Goal: Task Accomplishment & Management: Manage account settings

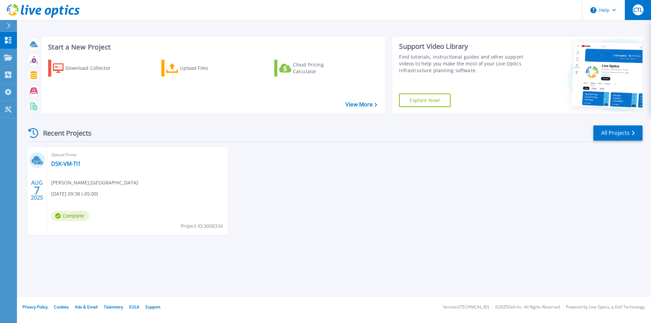
click at [645, 12] on button "CTL" at bounding box center [638, 10] width 26 height 20
drag, startPoint x: 428, startPoint y: 190, endPoint x: 323, endPoint y: 186, distance: 105.2
click at [425, 190] on div "AUG 7 2025 Optical Prime DSK-VM-TI1 Carlos Talavera linares , UNIVERSIDAD DE PI…" at bounding box center [332, 197] width 622 height 101
click at [37, 178] on div "AUG 7 2025" at bounding box center [37, 191] width 20 height 88
click at [37, 151] on div "AUG 7 2025" at bounding box center [37, 191] width 20 height 88
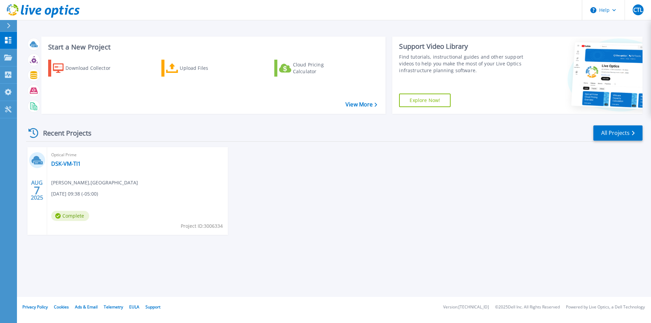
click at [94, 166] on div "Optical Prime DSK-VM-TI1 Carlos Talavera linares , UNIVERSIDAD DE PIURA 08/07/2…" at bounding box center [137, 191] width 181 height 88
click at [60, 165] on link "DSK-VM-TI1" at bounding box center [66, 163] width 30 height 7
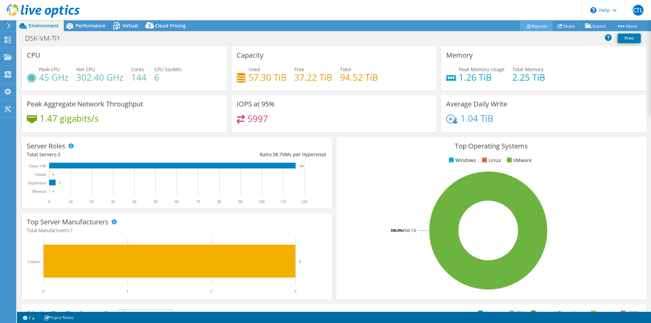
click at [532, 27] on link "Reports" at bounding box center [536, 26] width 33 height 11
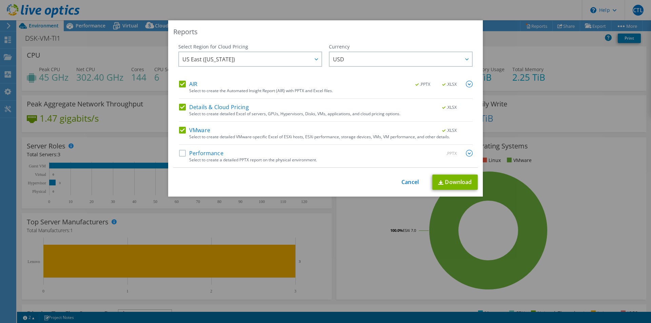
click at [179, 154] on label "Performance" at bounding box center [201, 153] width 44 height 7
click at [0, 0] on input "Performance" at bounding box center [0, 0] width 0 height 0
click at [445, 183] on link "Download" at bounding box center [455, 182] width 45 height 15
click at [402, 183] on link "Cancel" at bounding box center [410, 182] width 17 height 6
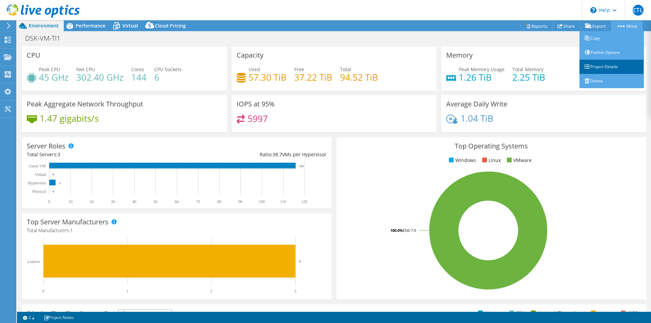
click at [595, 67] on link "Project Details" at bounding box center [612, 67] width 64 height 14
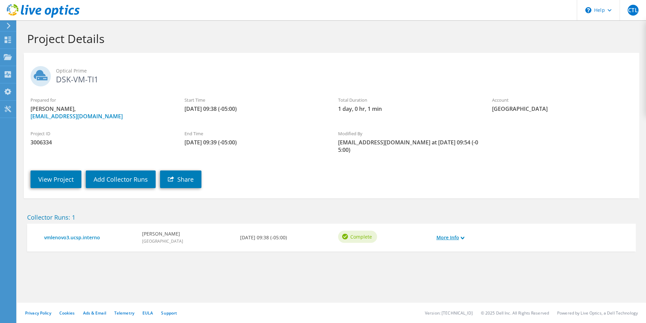
click at [462, 236] on icon at bounding box center [462, 237] width 3 height 3
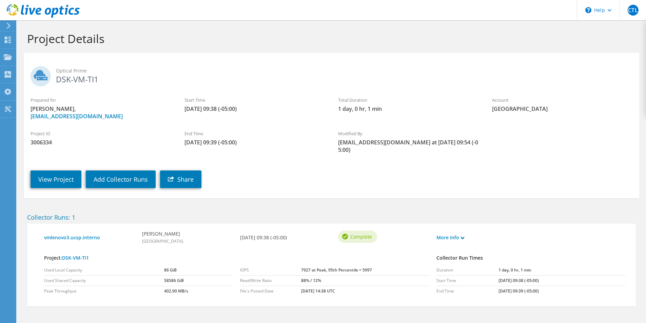
click at [77, 82] on h2 "Optical Prime DSK-VM-TI1" at bounding box center [332, 74] width 602 height 17
click at [62, 175] on link "View Project" at bounding box center [56, 180] width 51 height 18
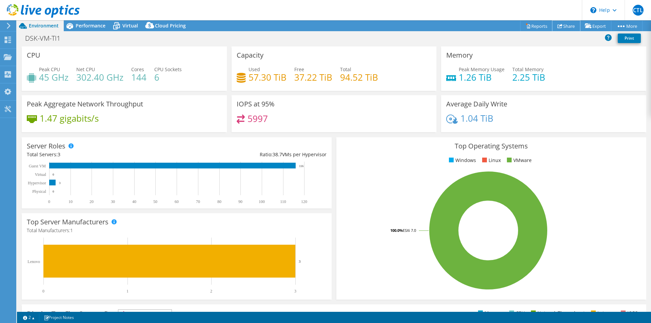
click at [564, 24] on link "Share" at bounding box center [567, 26] width 28 height 11
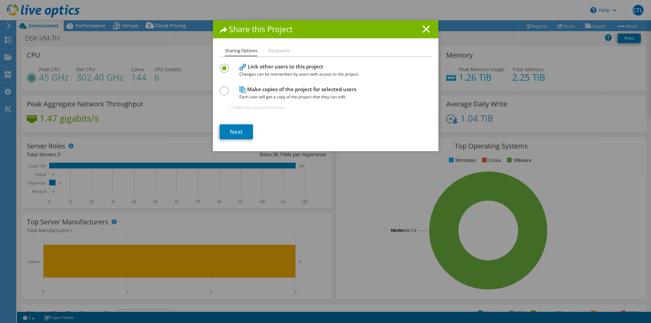
click at [330, 91] on h4 "Make copies of the project for selected users Each user will get a copy of the …" at bounding box center [325, 92] width 170 height 15
click at [227, 90] on div at bounding box center [226, 90] width 12 height 7
click at [215, 93] on div "Sharing Options Recipients Link other users to this project Changes can be over…" at bounding box center [326, 99] width 226 height 104
click at [220, 88] on label at bounding box center [226, 88] width 12 height 2
click at [0, 0] on input "radio" at bounding box center [0, 0] width 0 height 0
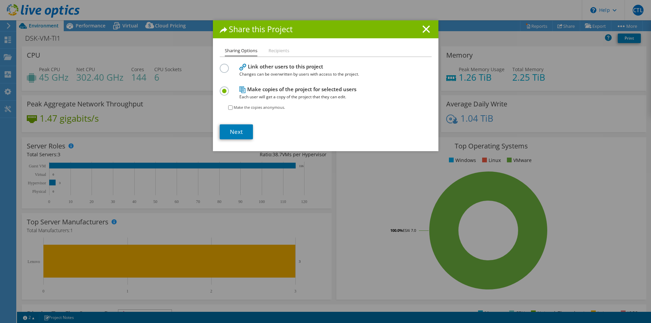
click at [276, 51] on li "Recipients" at bounding box center [279, 51] width 21 height 8
click at [230, 52] on li "Sharing Options" at bounding box center [241, 52] width 33 height 10
click at [423, 30] on icon at bounding box center [426, 28] width 7 height 7
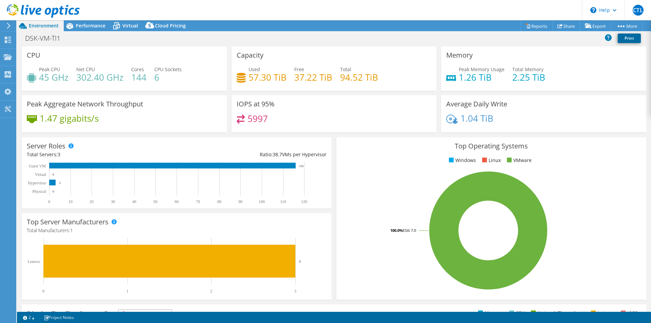
click at [630, 37] on link "Print" at bounding box center [629, 38] width 23 height 9
click at [591, 25] on link "Export" at bounding box center [596, 26] width 32 height 11
click at [567, 38] on link "vSAN ReadyNode Sizer" at bounding box center [580, 38] width 64 height 14
click at [87, 27] on span "Performance" at bounding box center [91, 25] width 30 height 6
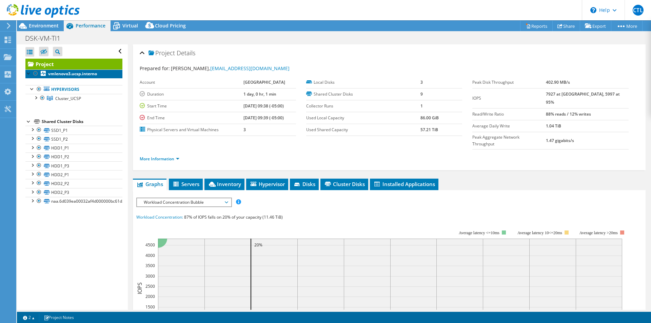
click at [66, 71] on b "vmlenovo3.ucsp.interno" at bounding box center [72, 74] width 49 height 6
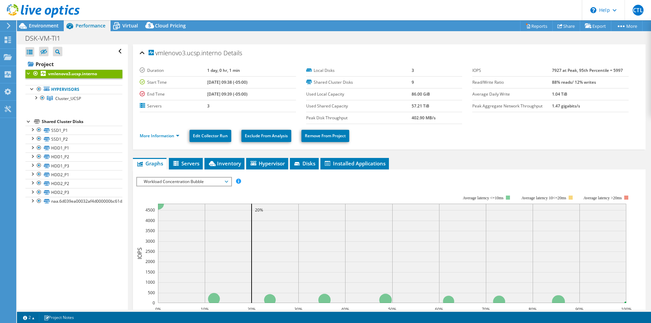
click at [30, 74] on div at bounding box center [28, 73] width 7 height 7
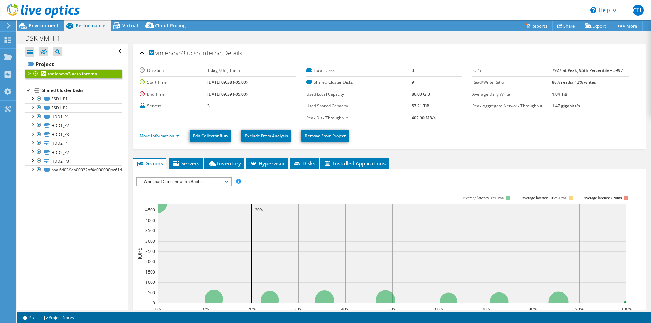
click at [29, 73] on div at bounding box center [28, 73] width 7 height 7
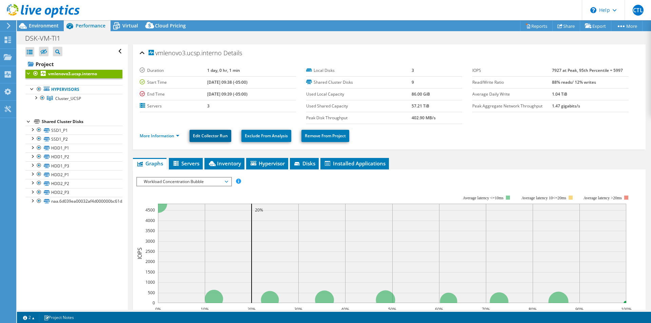
click at [210, 135] on link "Edit Collector Run" at bounding box center [211, 136] width 42 height 12
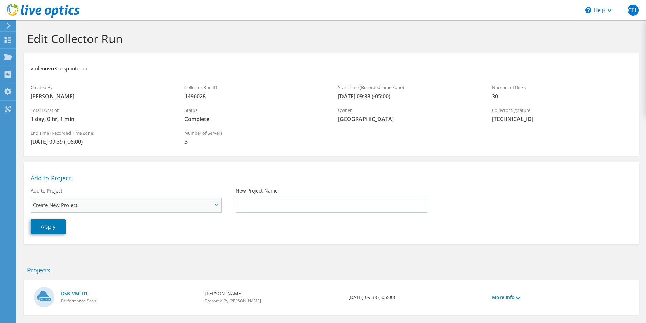
click at [214, 205] on span "Create New Project" at bounding box center [126, 205] width 190 height 14
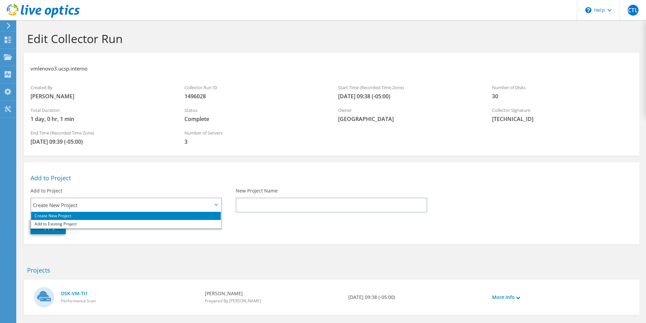
click at [184, 170] on div "Add to Project" at bounding box center [332, 174] width 616 height 16
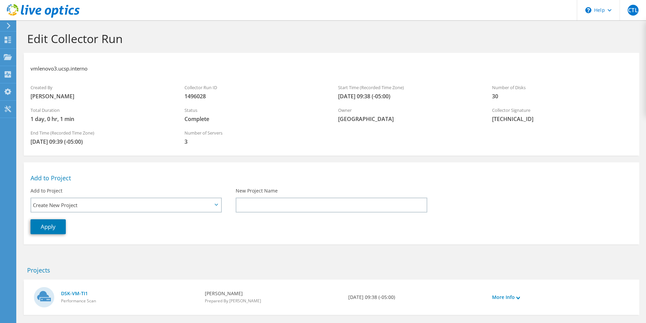
scroll to position [33, 0]
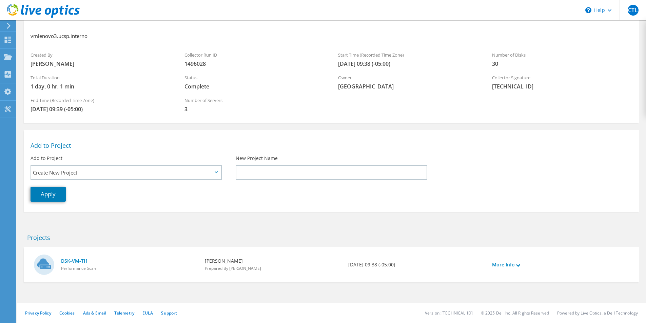
click at [509, 266] on link "More Info" at bounding box center [506, 264] width 28 height 7
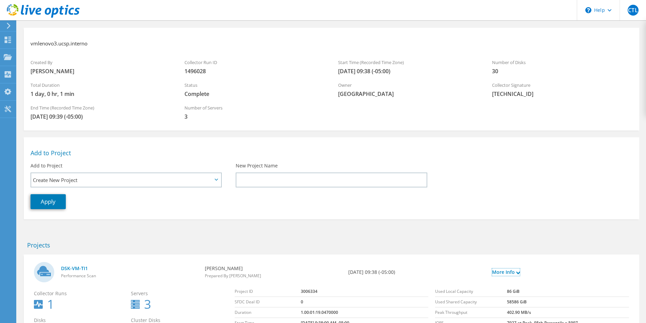
scroll to position [0, 0]
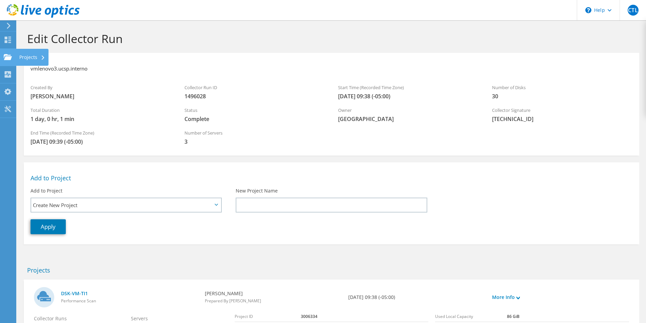
click at [36, 56] on div "Projects" at bounding box center [32, 57] width 33 height 17
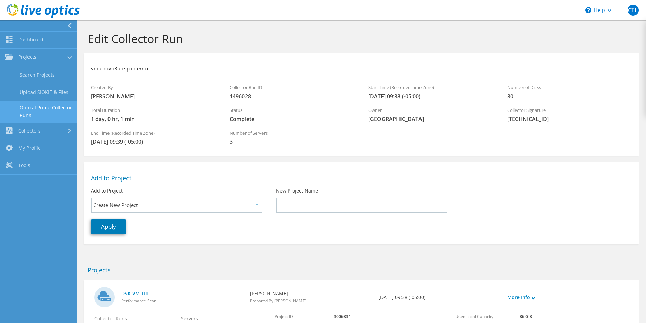
click at [24, 108] on link "Optical Prime Collector Runs" at bounding box center [38, 112] width 77 height 22
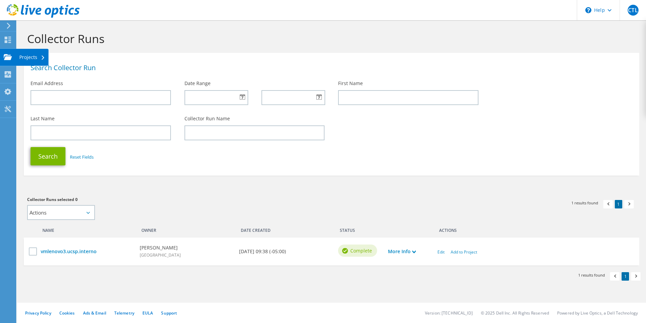
click at [7, 25] on icon at bounding box center [8, 26] width 5 height 6
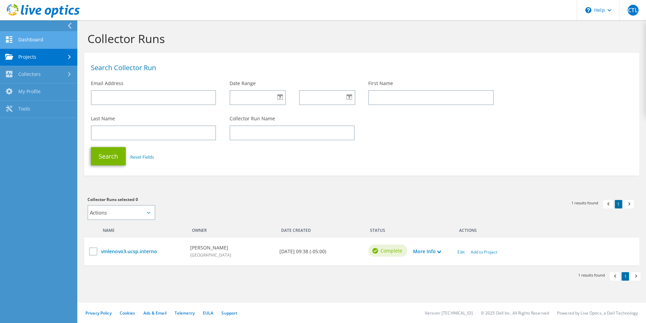
click at [13, 39] on icon at bounding box center [9, 39] width 8 height 6
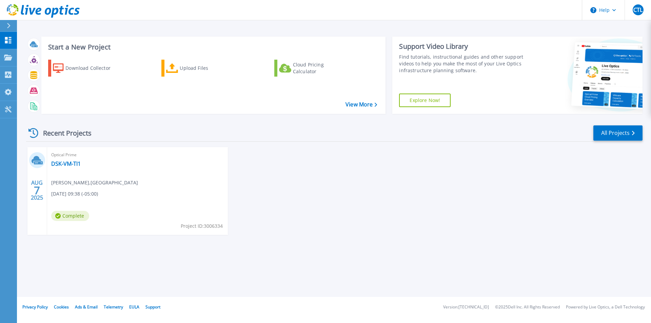
click at [79, 46] on h3 "Start a New Project" at bounding box center [212, 46] width 329 height 7
click at [11, 57] on icon at bounding box center [8, 58] width 8 height 6
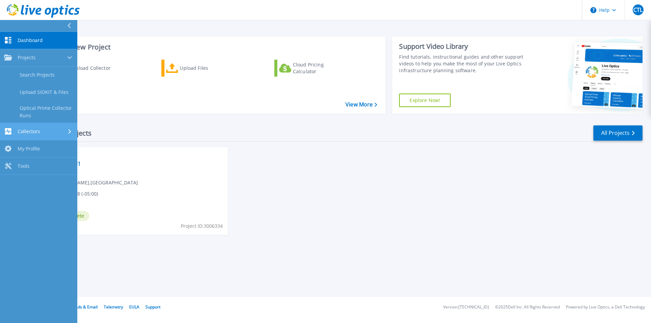
click at [49, 132] on div "Collectors" at bounding box center [38, 131] width 69 height 6
click at [29, 125] on span "My Profile" at bounding box center [29, 127] width 22 height 6
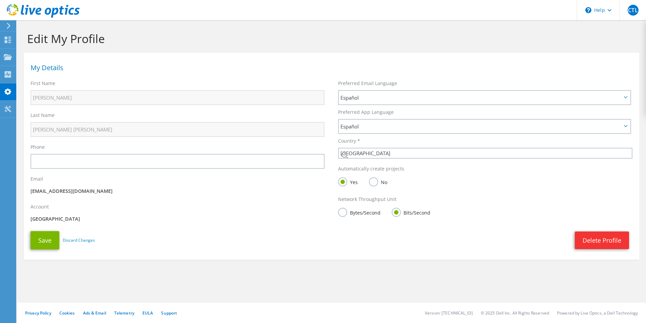
select select "168"
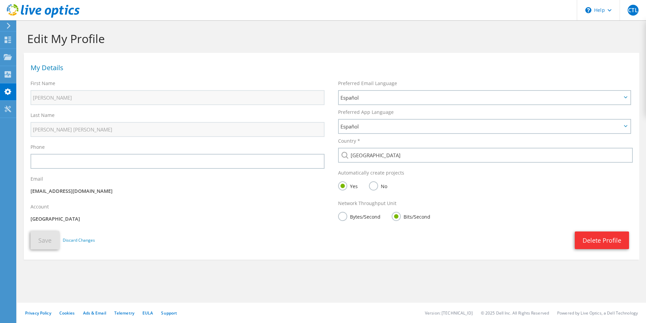
click at [92, 271] on section "Edit My Profile My Details First Name [PERSON_NAME] Last Name [PERSON_NAME][GEO…" at bounding box center [331, 160] width 629 height 280
click at [49, 243] on button "Save" at bounding box center [45, 240] width 29 height 18
click at [64, 210] on div "Account [GEOGRAPHIC_DATA]" at bounding box center [178, 214] width 308 height 28
click at [74, 107] on div "First Name [PERSON_NAME]" at bounding box center [178, 93] width 308 height 32
click at [397, 120] on span "Español" at bounding box center [484, 127] width 291 height 14
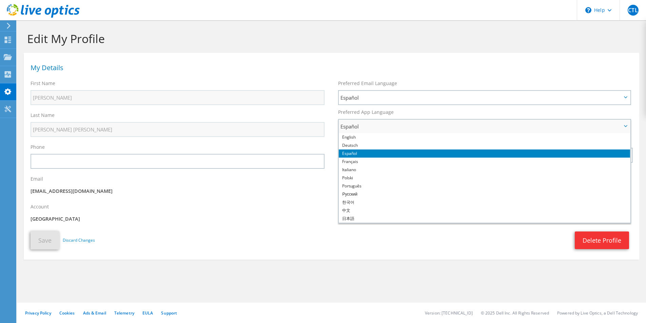
click at [365, 155] on li "Español" at bounding box center [484, 154] width 291 height 8
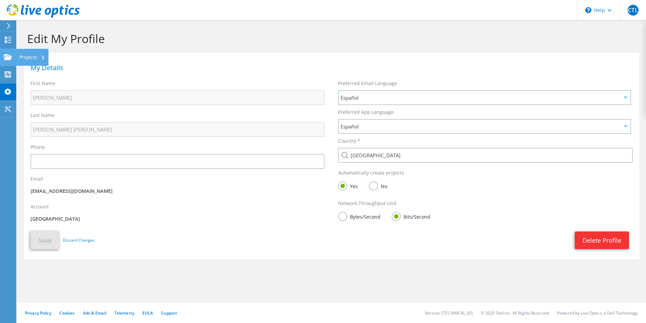
click at [11, 56] on use at bounding box center [8, 57] width 8 height 6
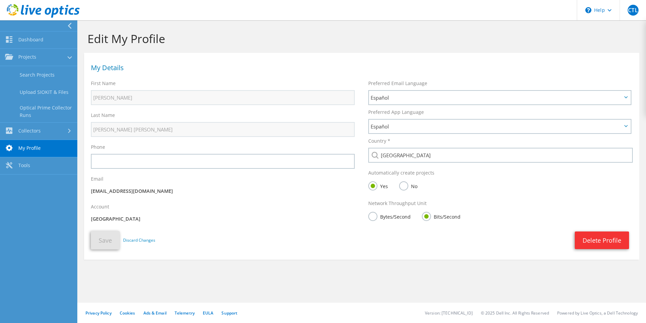
click at [163, 72] on div "My Details" at bounding box center [361, 66] width 555 height 20
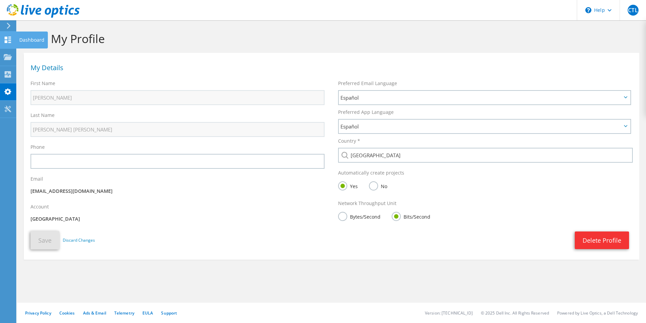
click at [10, 40] on use at bounding box center [8, 40] width 6 height 6
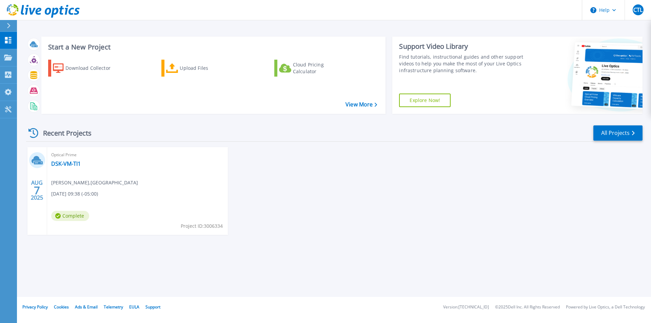
drag, startPoint x: 151, startPoint y: 161, endPoint x: 137, endPoint y: 158, distance: 14.9
click at [151, 161] on div "Optical Prime DSK-VM-TI1 Carlos Talavera linares , UNIVERSIDAD DE PIURA 08/07/2…" at bounding box center [137, 191] width 181 height 88
click at [35, 134] on icon at bounding box center [33, 133] width 10 height 10
click at [621, 135] on link "All Projects" at bounding box center [618, 133] width 49 height 15
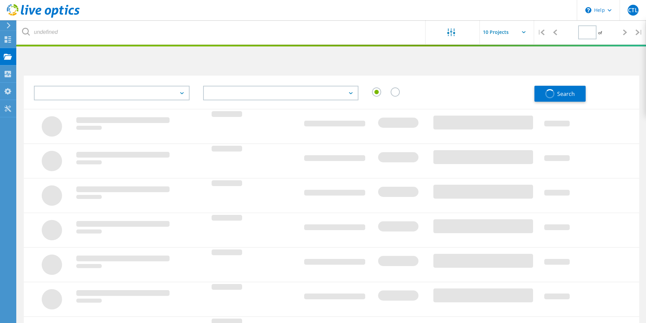
type input "1"
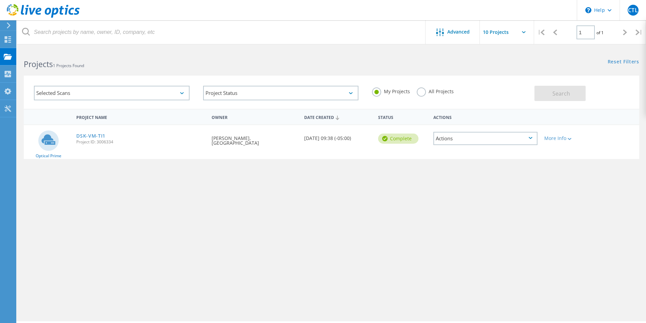
click at [180, 92] on div "Selected Scans" at bounding box center [112, 93] width 156 height 15
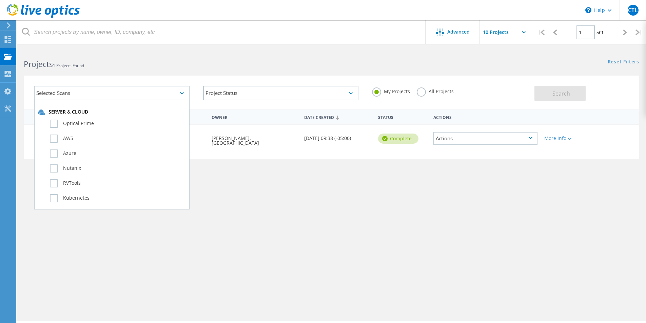
click at [360, 89] on div "Project Status In Progress Complete Published Anonymous Archived Error" at bounding box center [280, 93] width 169 height 28
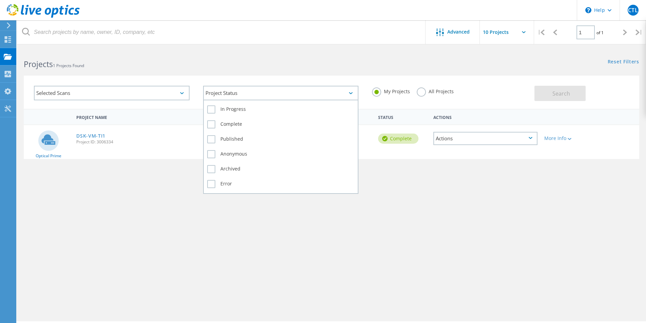
click at [348, 91] on div "Project Status" at bounding box center [281, 93] width 156 height 15
click at [347, 91] on div "Project Status" at bounding box center [281, 93] width 156 height 15
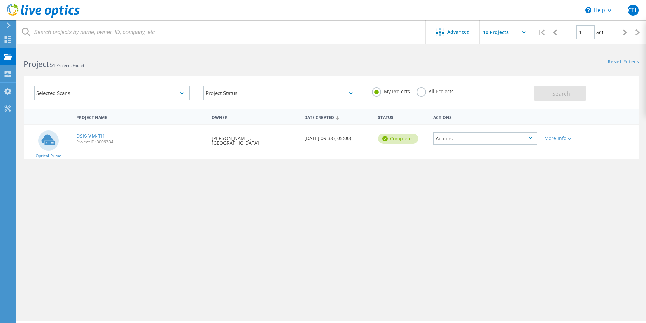
click at [424, 93] on label "All Projects" at bounding box center [435, 91] width 37 height 6
click at [0, 0] on input "All Projects" at bounding box center [0, 0] width 0 height 0
click at [530, 138] on icon at bounding box center [531, 138] width 4 height 2
click at [389, 221] on div "Project Name Owner Date Created Status Actions Optical Prime DSK-VM-TI1 Project…" at bounding box center [332, 197] width 616 height 176
click at [37, 58] on div "Projects" at bounding box center [32, 56] width 26 height 5
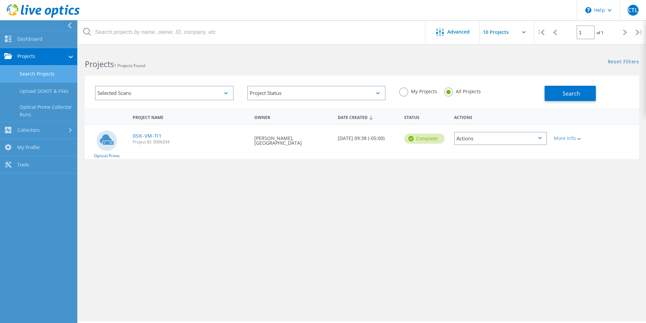
click at [524, 32] on icon at bounding box center [524, 32] width 4 height 2
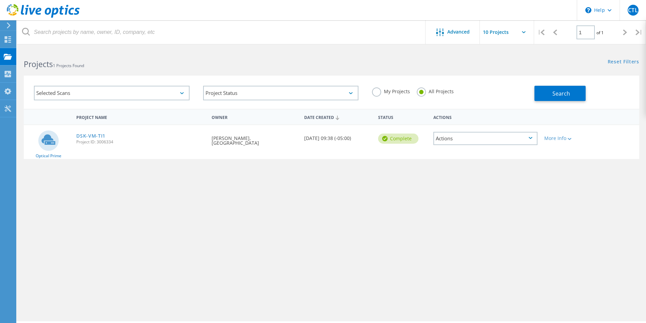
click at [521, 32] on input "text" at bounding box center [514, 32] width 68 height 24
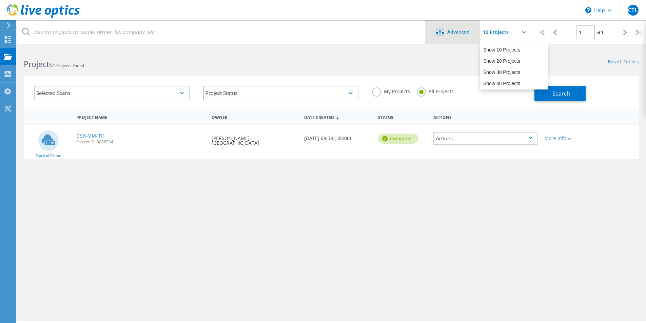
drag, startPoint x: 416, startPoint y: 55, endPoint x: 446, endPoint y: 43, distance: 32.8
click at [416, 55] on div "Reset Filters Show Filters" at bounding box center [488, 55] width 314 height 13
click at [455, 32] on span "Advanced" at bounding box center [458, 32] width 22 height 5
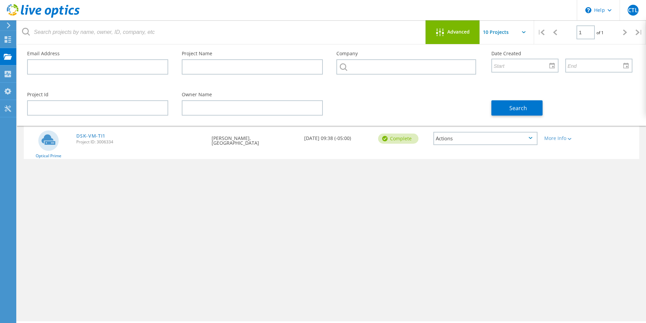
click at [244, 218] on div "Project Name Owner Date Created Status Actions Optical Prime DSK-VM-TI1 Project…" at bounding box center [332, 197] width 616 height 176
drag, startPoint x: 136, startPoint y: 214, endPoint x: 84, endPoint y: 160, distance: 75.1
click at [136, 213] on div "Project Name Owner Date Created Status Actions Optical Prime DSK-VM-TI1 Project…" at bounding box center [332, 197] width 616 height 176
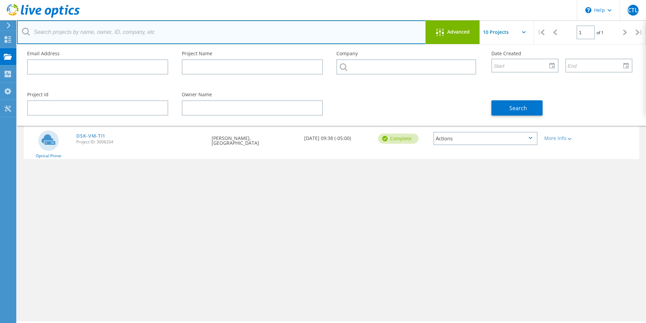
click at [34, 33] on input "text" at bounding box center [221, 32] width 409 height 24
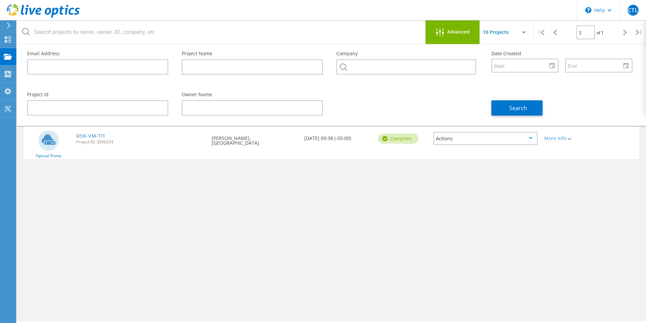
click at [448, 32] on span "Advanced" at bounding box center [458, 32] width 22 height 5
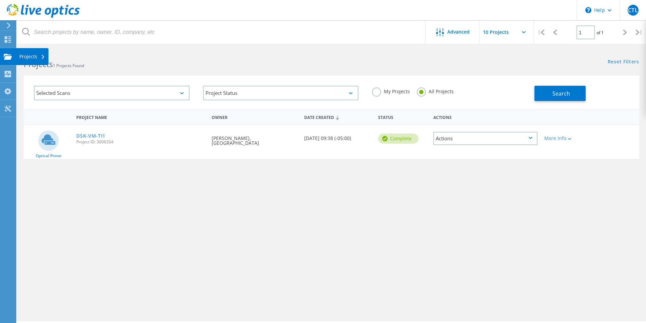
click at [26, 58] on div "Projects" at bounding box center [32, 56] width 26 height 5
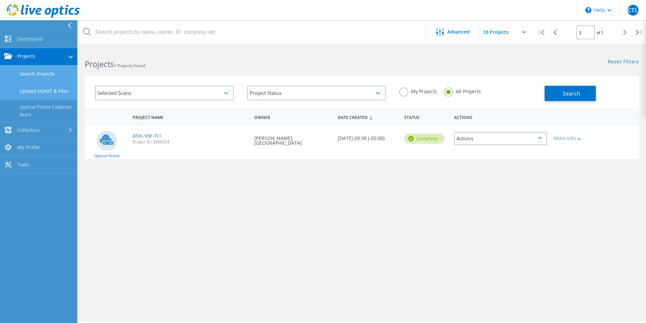
click at [40, 93] on link "Upload SIOKIT & Files" at bounding box center [38, 91] width 77 height 17
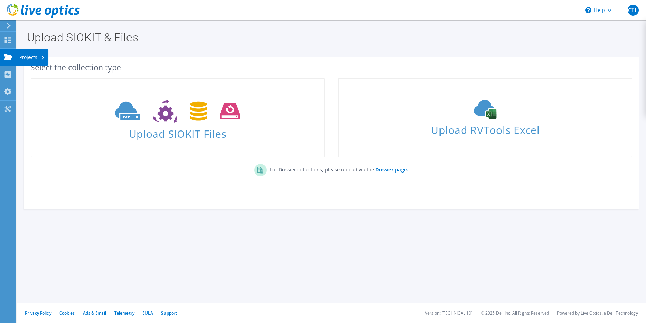
click at [27, 62] on div "Projects" at bounding box center [32, 57] width 33 height 17
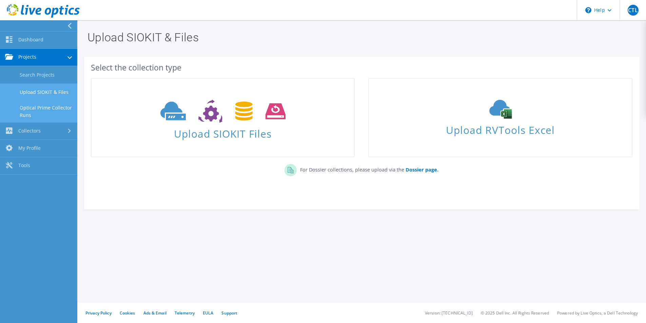
click at [40, 109] on link "Optical Prime Collector Runs" at bounding box center [38, 112] width 77 height 22
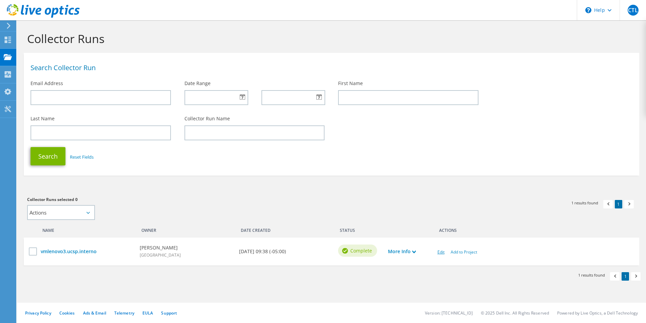
click at [441, 253] on link "Edit" at bounding box center [441, 252] width 7 height 6
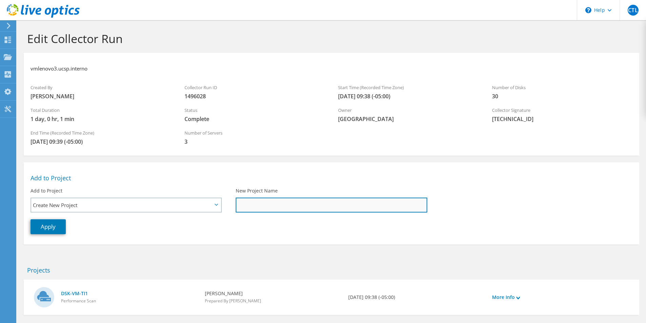
click at [272, 200] on input "New Project Name" at bounding box center [332, 205] width 192 height 15
type input "UCSP_Servers2025"
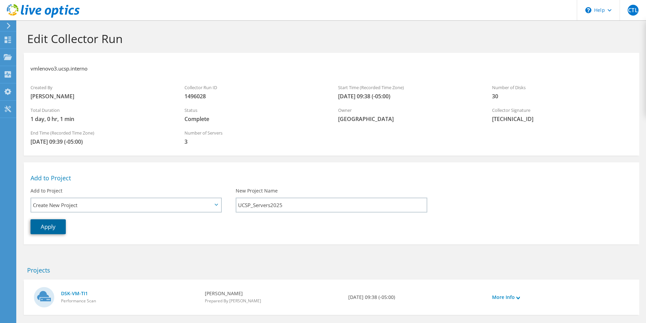
click at [47, 227] on link "Apply" at bounding box center [48, 226] width 35 height 15
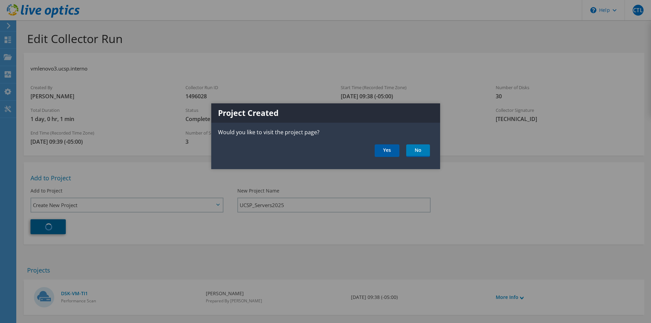
click at [393, 147] on link "Yes" at bounding box center [387, 151] width 25 height 13
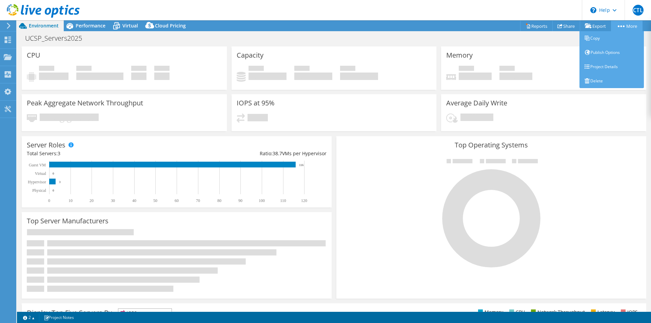
click at [625, 25] on link "More" at bounding box center [627, 26] width 32 height 11
click at [600, 68] on link "Project Details" at bounding box center [612, 67] width 64 height 14
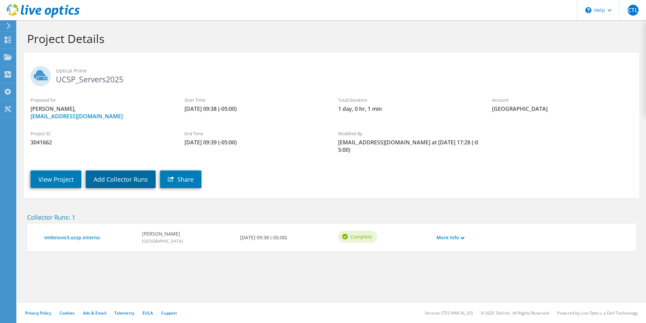
click at [124, 173] on link "Add Collector Runs" at bounding box center [121, 180] width 70 height 18
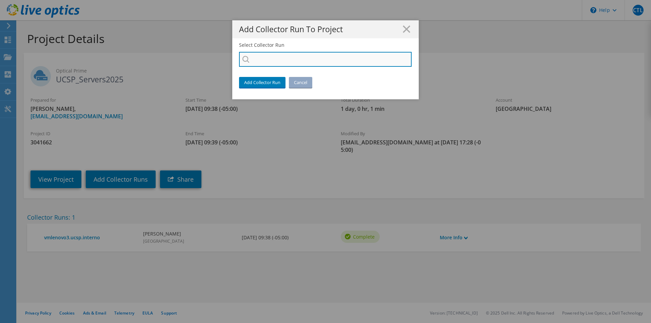
click at [284, 55] on input "Select Collector Run" at bounding box center [325, 59] width 173 height 15
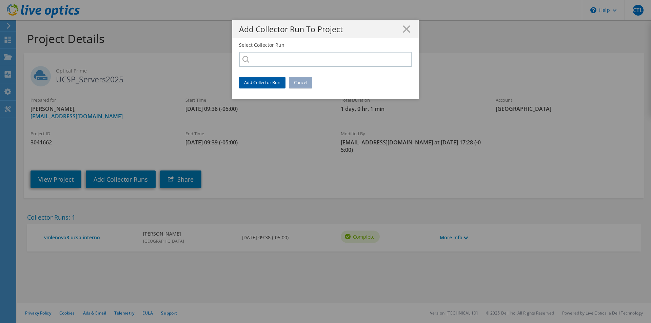
click at [267, 86] on link "Add Collector Run" at bounding box center [262, 82] width 46 height 11
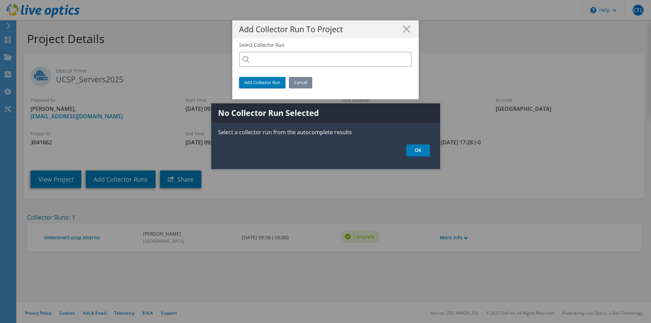
click at [297, 84] on link "Cancel" at bounding box center [300, 82] width 23 height 11
